Goal: Information Seeking & Learning: Learn about a topic

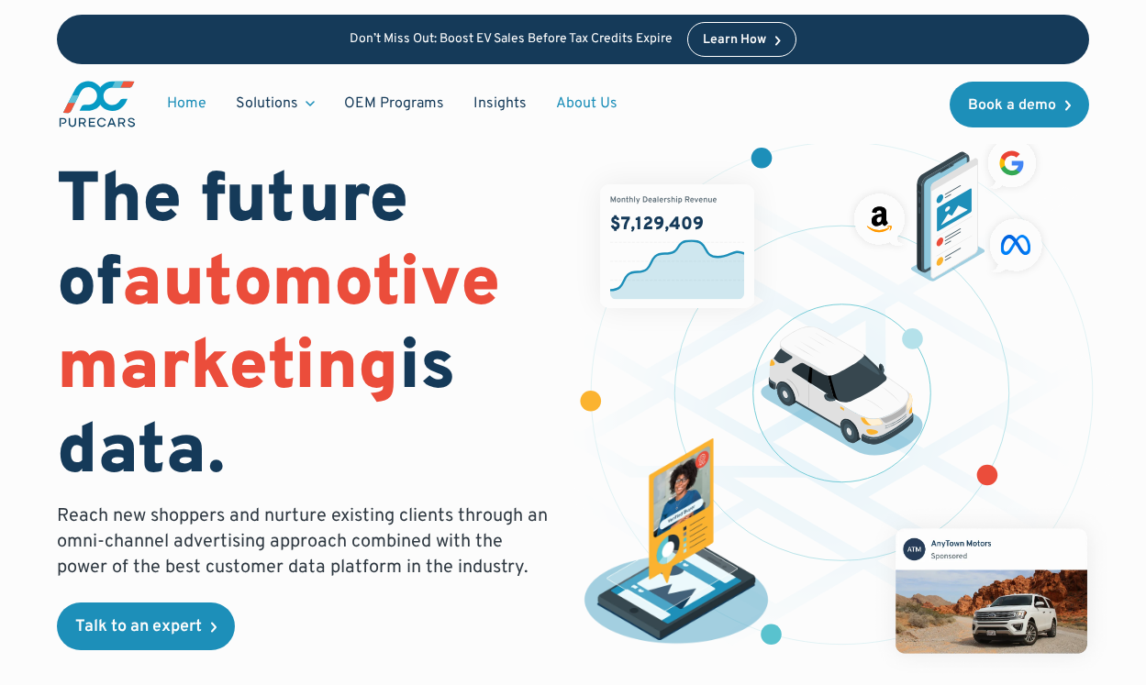
click at [598, 106] on link "About Us" at bounding box center [586, 103] width 91 height 35
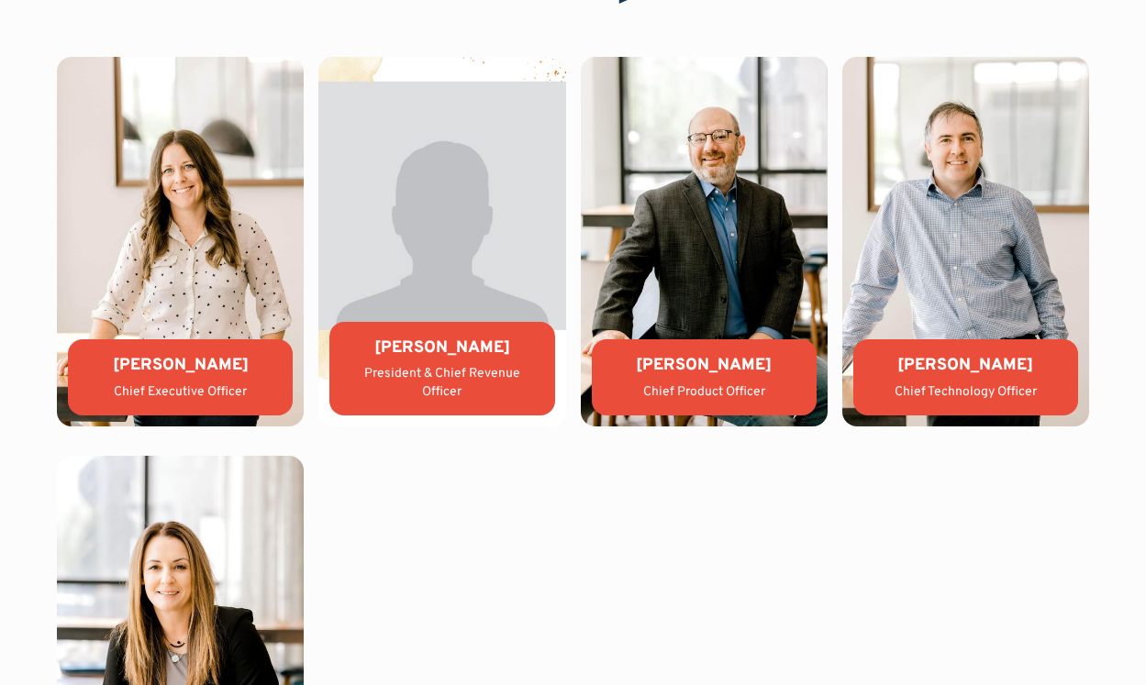
scroll to position [3868, 0]
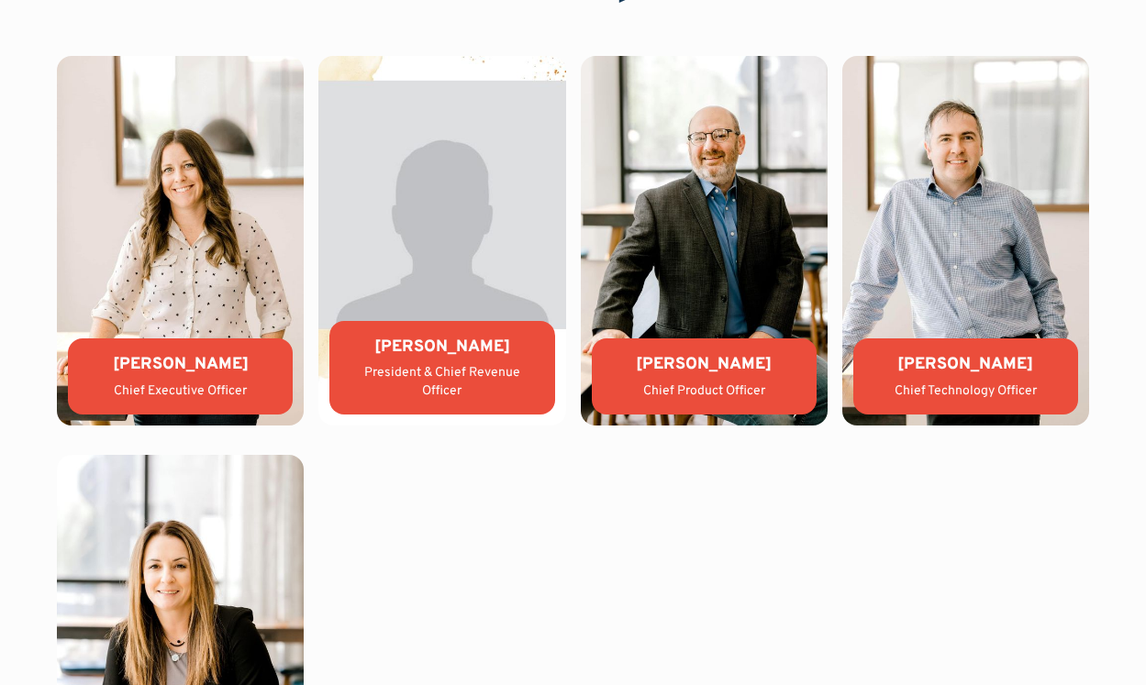
click at [1115, 367] on div "WHO WE ARE Leadership team Lauren Donalson Chief Executive Officer Jason Wiley …" at bounding box center [573, 417] width 1146 height 1022
click at [1142, 413] on div "WHO WE ARE Leadership team Lauren Donalson Chief Executive Officer Jason Wiley …" at bounding box center [573, 417] width 1146 height 1022
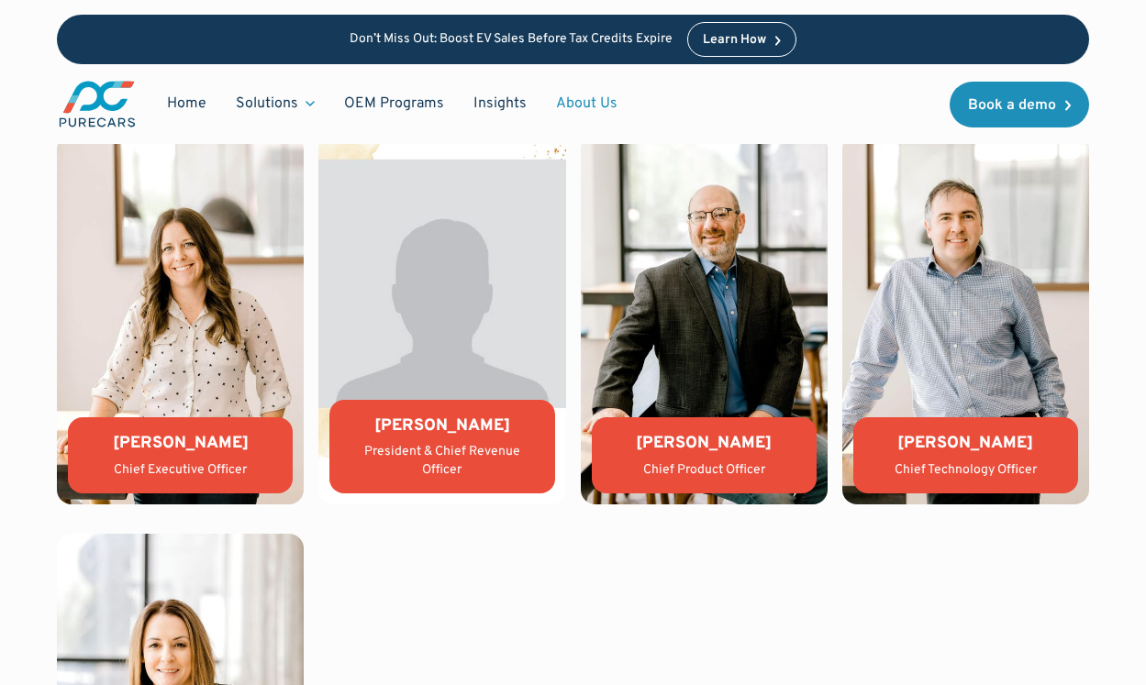
scroll to position [3788, 0]
